Goal: Communication & Community: Share content

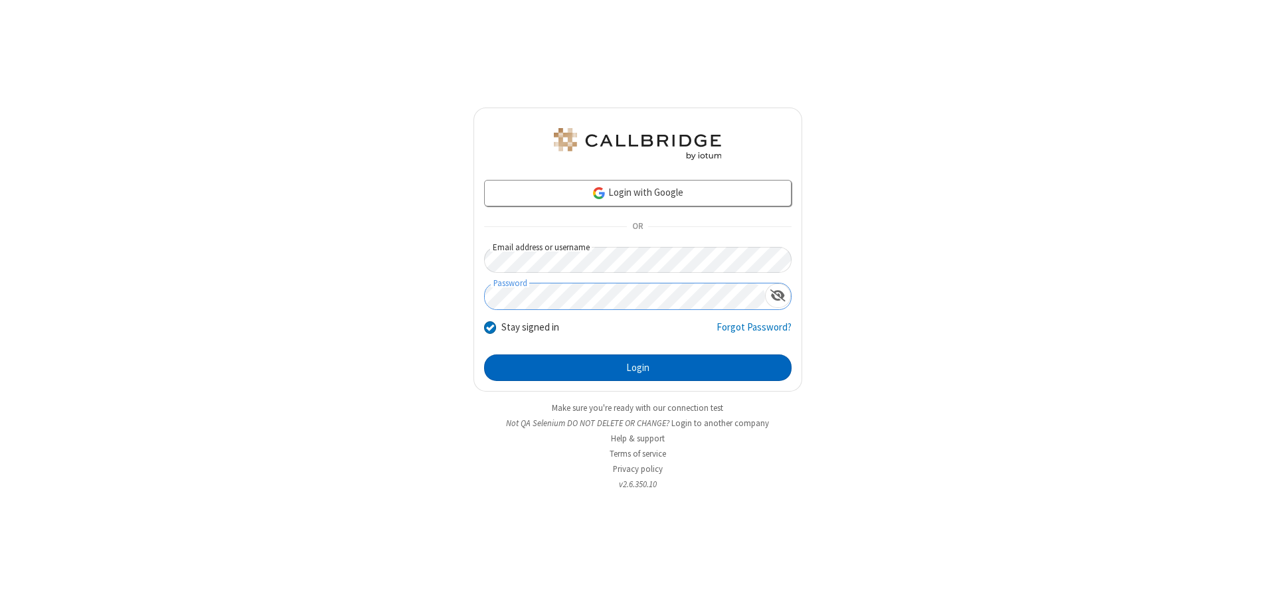
click at [637, 368] on button "Login" at bounding box center [637, 368] width 307 height 27
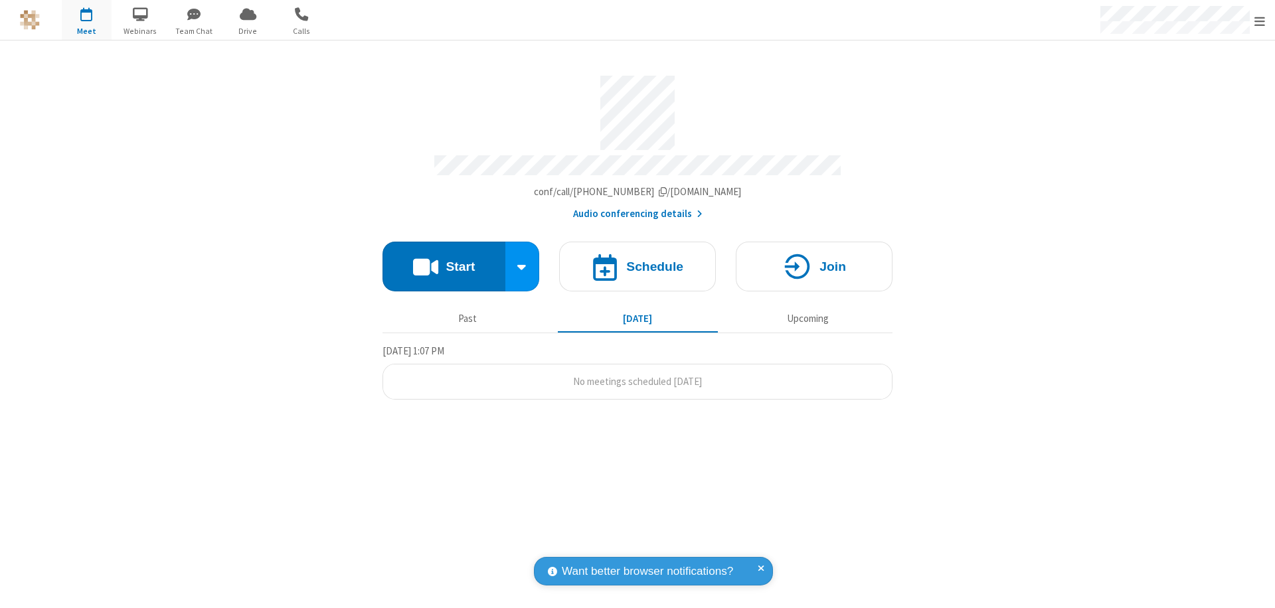
click at [444, 260] on button "Start" at bounding box center [443, 267] width 123 height 50
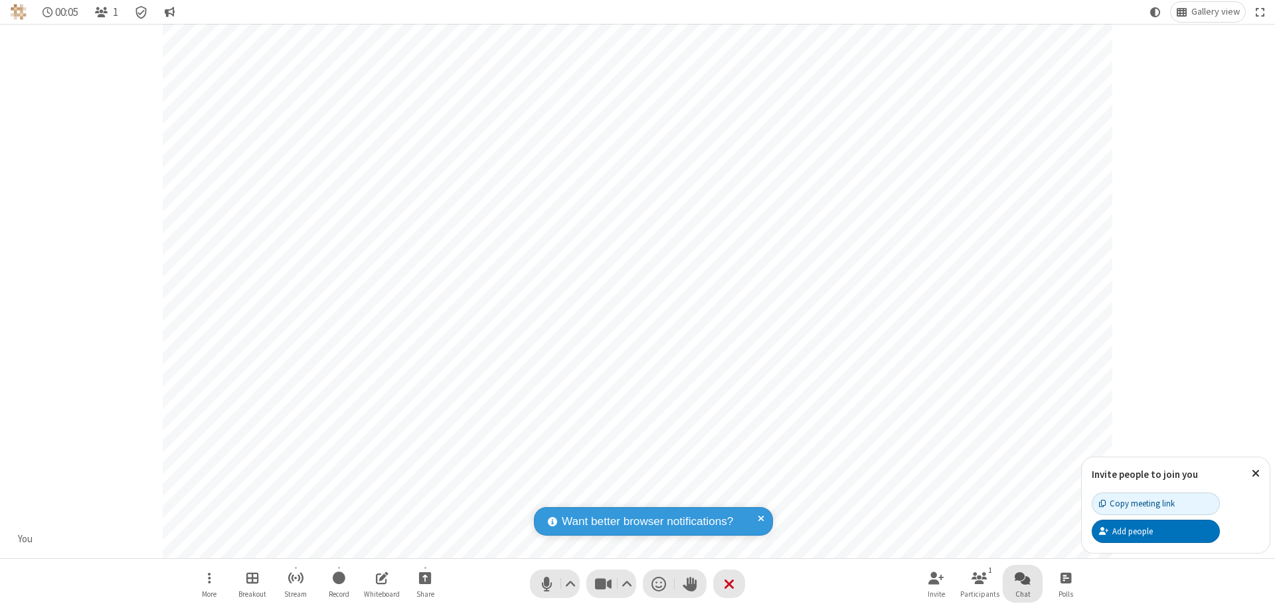
click at [1023, 578] on span "Open chat" at bounding box center [1023, 578] width 16 height 17
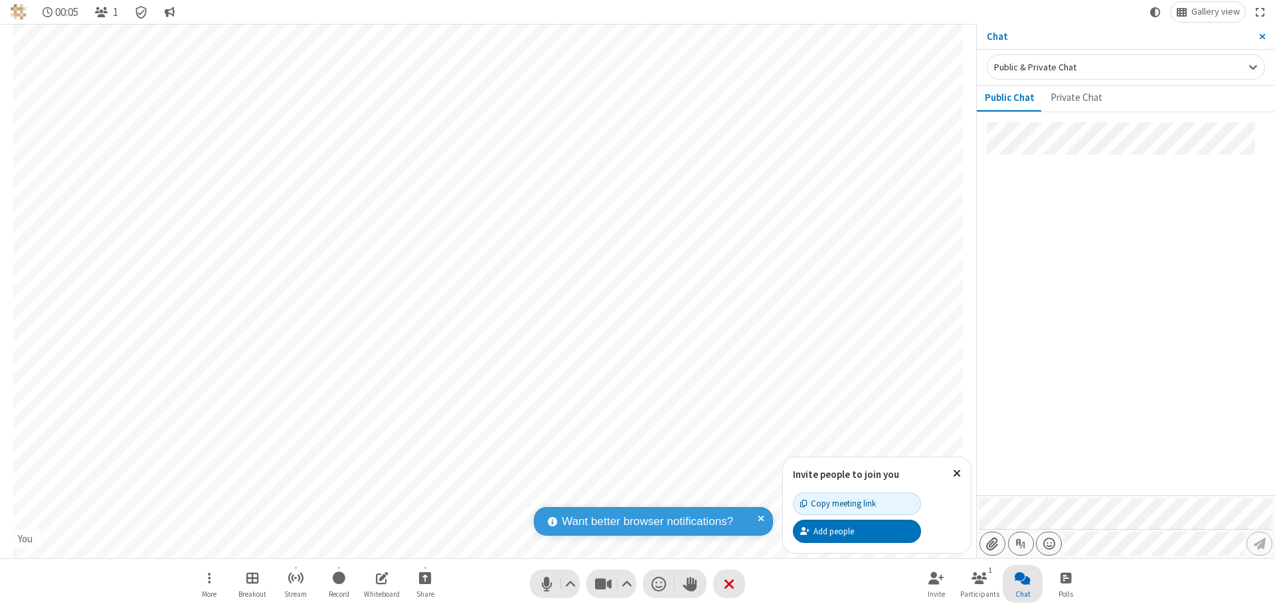
type input "C:\fakepath\doc_test.docx"
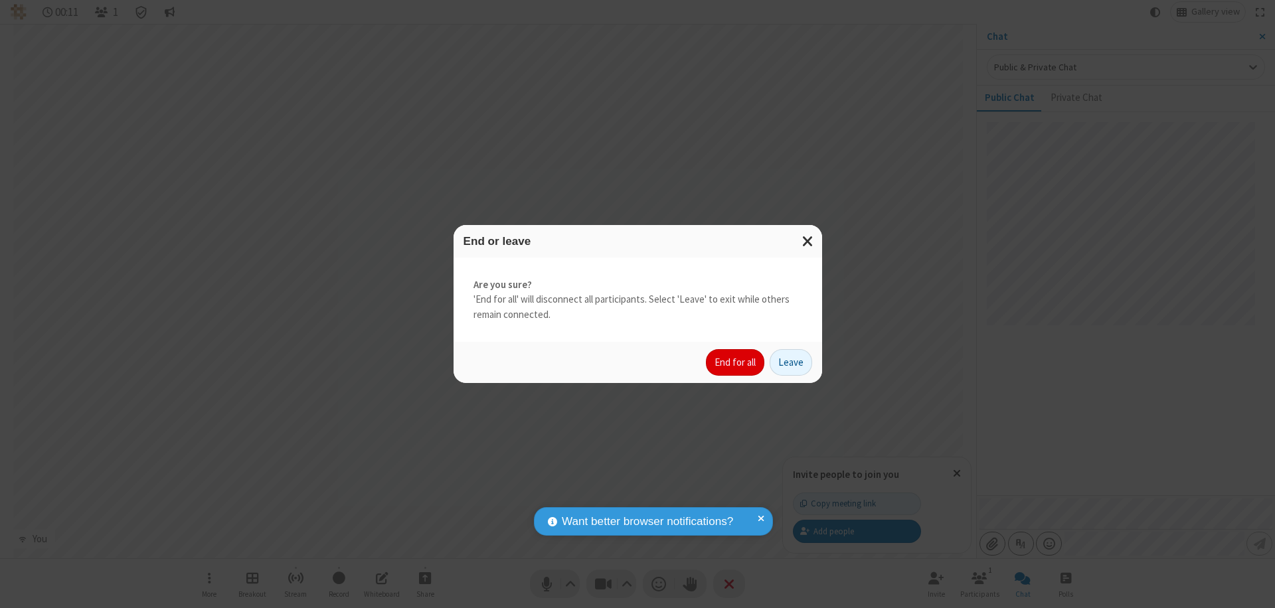
click at [736, 363] on button "End for all" at bounding box center [735, 362] width 58 height 27
